Goal: Task Accomplishment & Management: Use online tool/utility

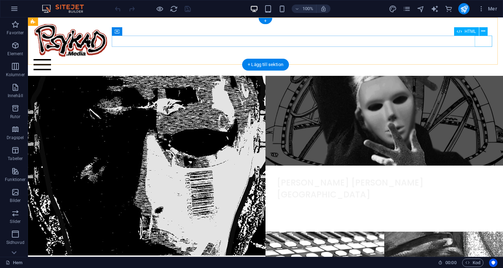
click at [482, 59] on div at bounding box center [266, 64] width 464 height 11
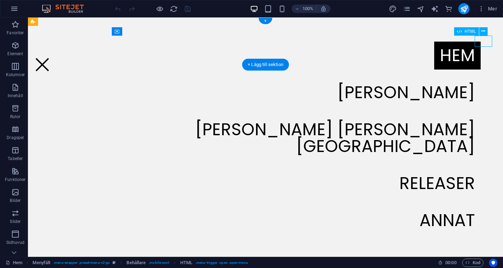
click at [482, 59] on div at bounding box center [266, 64] width 464 height 11
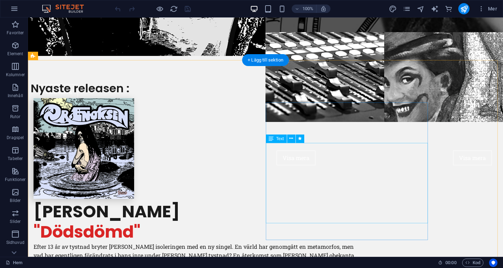
scroll to position [209, 0]
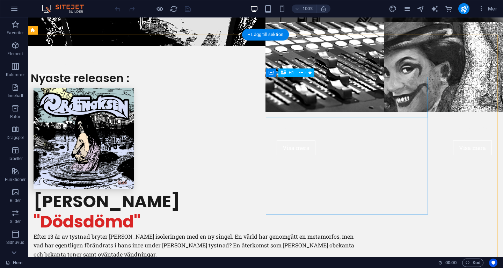
click at [333, 191] on div "[PERSON_NAME] "Dödsdömd"" at bounding box center [199, 211] width 330 height 40
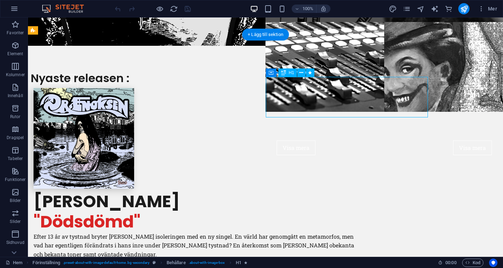
click at [333, 191] on div "[PERSON_NAME] "Dödsdömd"" at bounding box center [199, 211] width 330 height 40
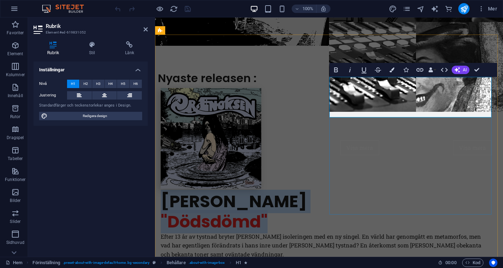
click at [267, 210] on span ""Dödsdömd"" at bounding box center [214, 221] width 107 height 23
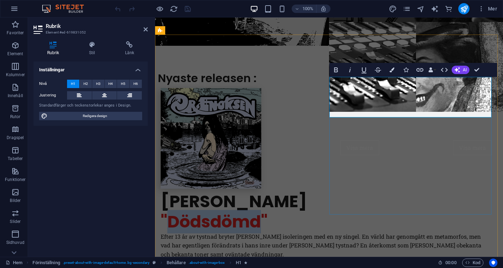
drag, startPoint x: 430, startPoint y: 106, endPoint x: 338, endPoint y: 102, distance: 91.9
click at [267, 210] on span ""Dödsdömd"" at bounding box center [214, 221] width 107 height 23
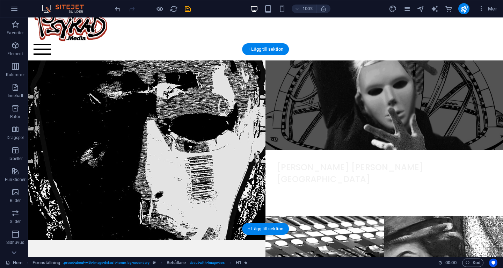
scroll to position [0, 0]
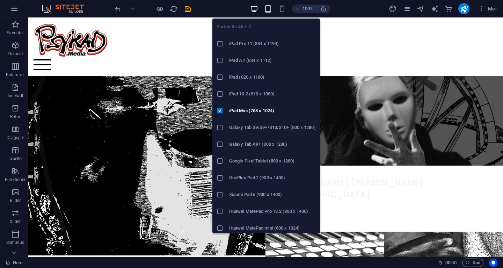
click at [266, 7] on icon "button" at bounding box center [268, 9] width 8 height 8
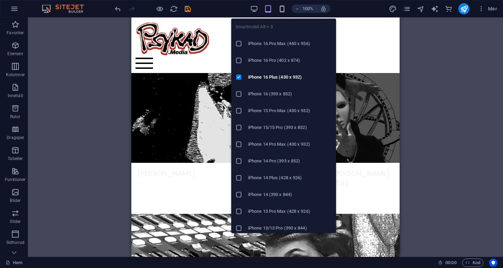
click at [283, 8] on icon "button" at bounding box center [282, 9] width 8 height 8
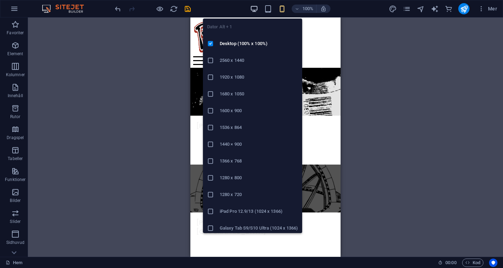
click at [253, 8] on icon "button" at bounding box center [254, 9] width 8 height 8
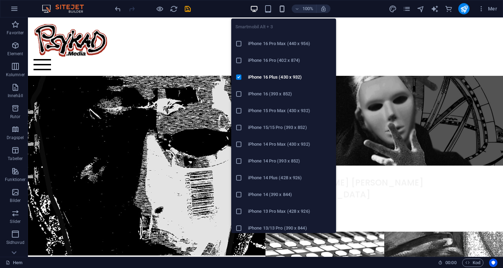
click at [281, 9] on icon "button" at bounding box center [282, 9] width 8 height 8
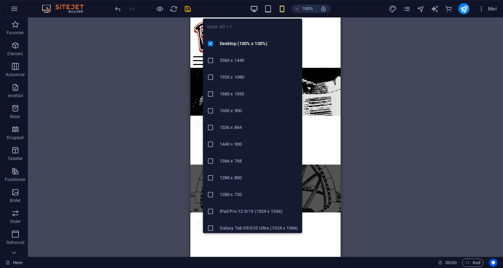
click at [253, 8] on icon "button" at bounding box center [254, 9] width 8 height 8
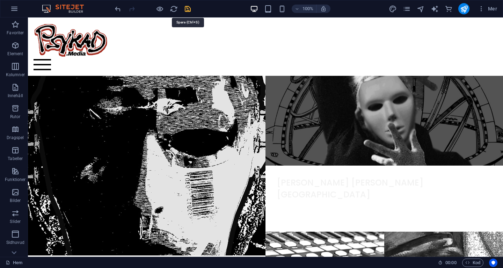
click at [187, 9] on icon "save" at bounding box center [188, 9] width 8 height 8
